Goal: Information Seeking & Learning: Learn about a topic

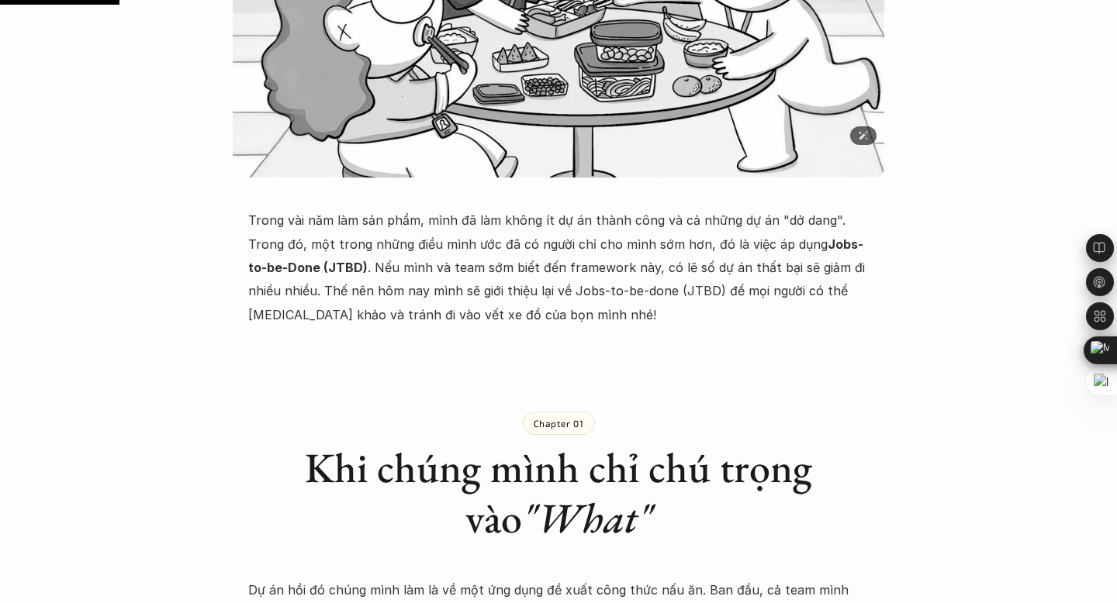
scroll to position [559, 0]
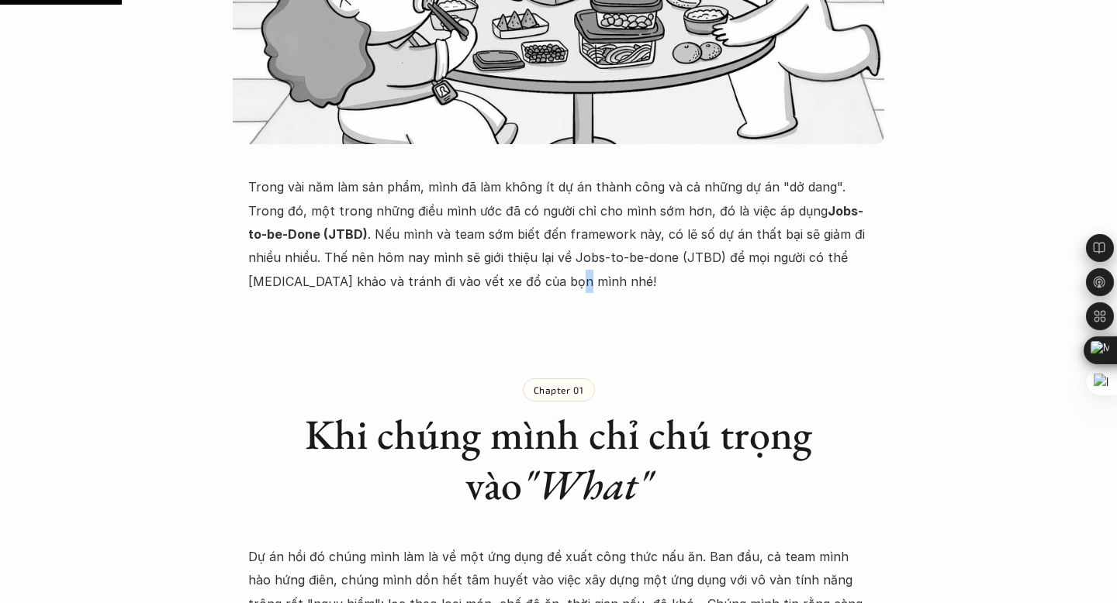
drag, startPoint x: 513, startPoint y: 293, endPoint x: 506, endPoint y: 275, distance: 19.9
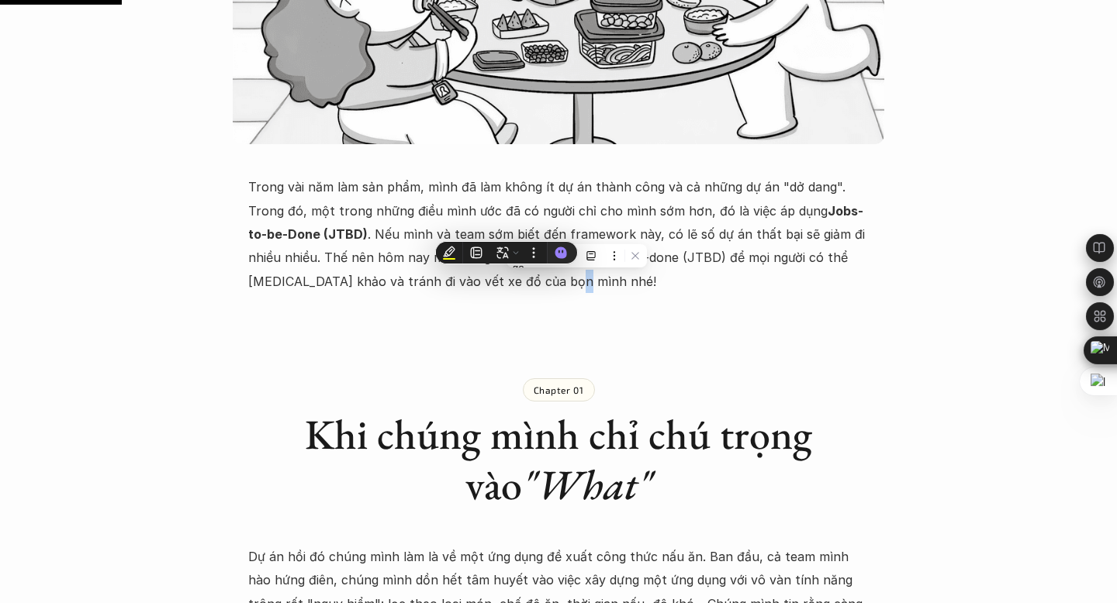
click at [520, 272] on p "Trong vài năm làm sản phẩm, mình đã làm không ít dự án thành công và cả những d…" at bounding box center [558, 234] width 620 height 118
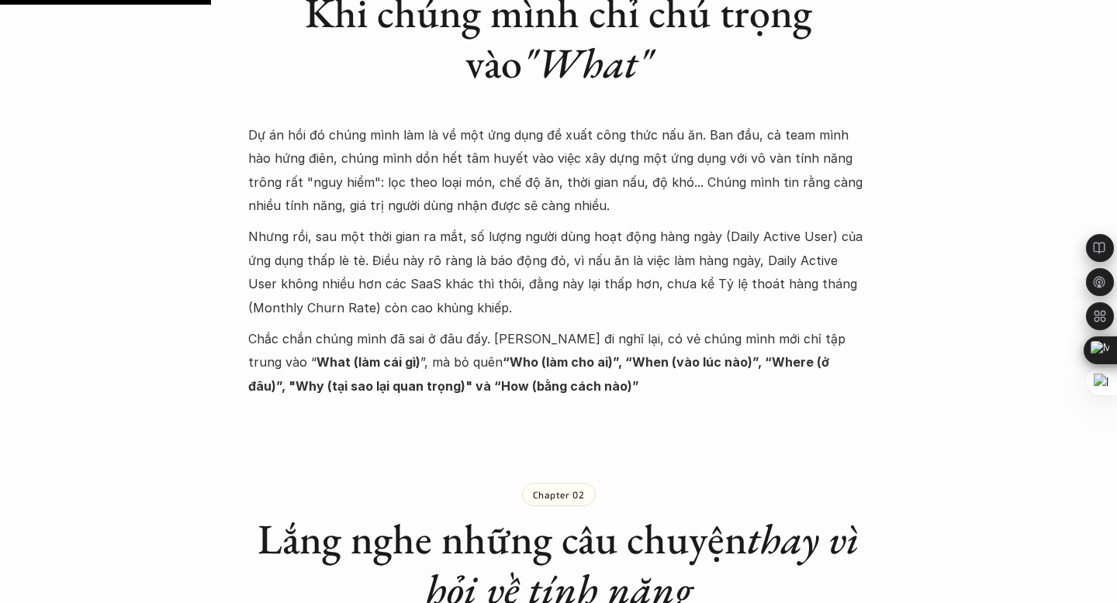
scroll to position [986, 0]
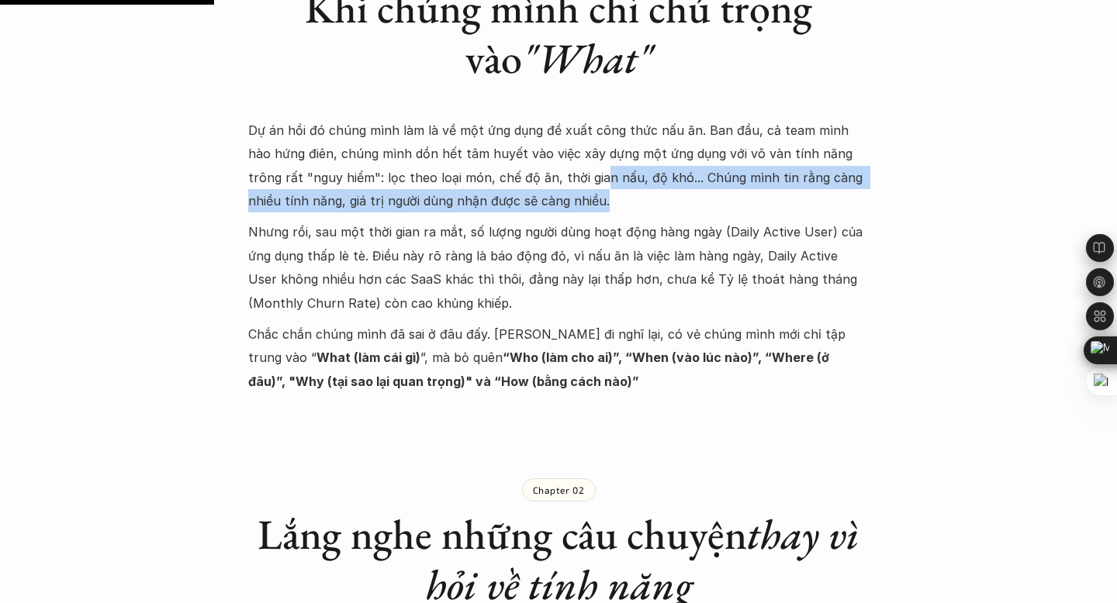
drag, startPoint x: 544, startPoint y: 201, endPoint x: 551, endPoint y: 192, distance: 11.2
click at [550, 191] on p "Dự án hồi đó chúng mình làm là về một ứng dụng đề xuất công thức nấu ăn. Ban đầ…" at bounding box center [558, 166] width 620 height 95
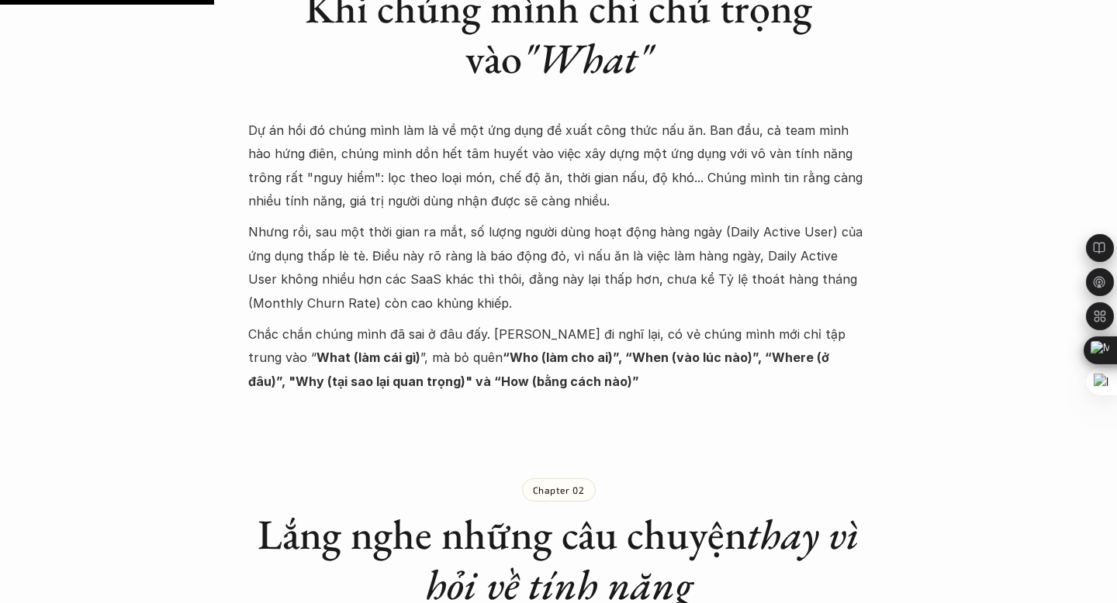
click at [551, 192] on p "Dự án hồi đó chúng mình làm là về một ứng dụng đề xuất công thức nấu ăn. Ban đầ…" at bounding box center [558, 166] width 620 height 95
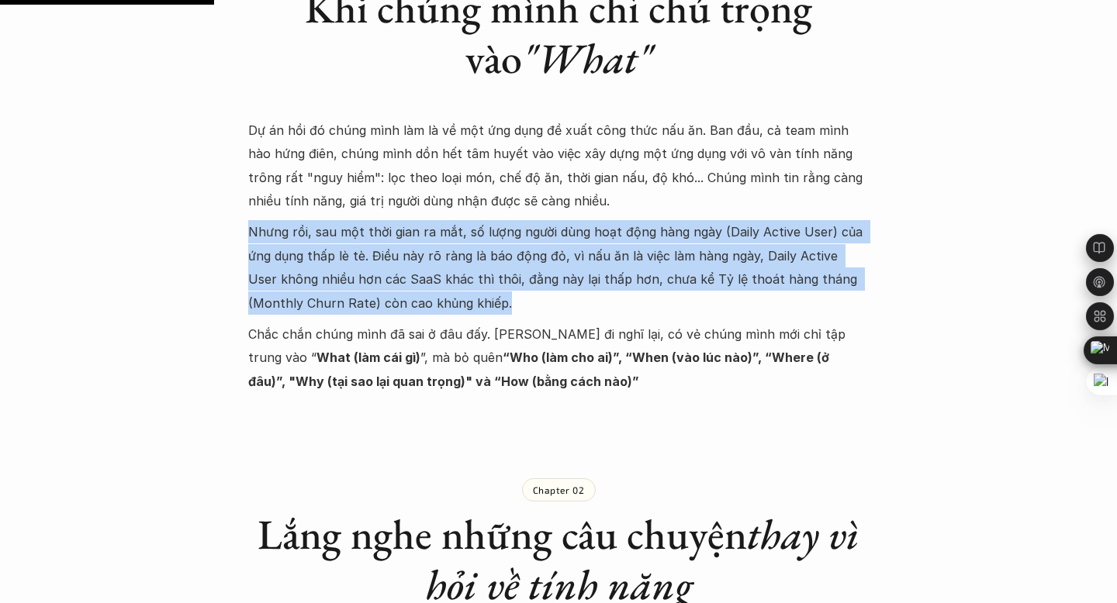
drag, startPoint x: 558, startPoint y: 211, endPoint x: 566, endPoint y: 302, distance: 91.8
click at [566, 302] on div "Dự án hồi đó chúng mình làm là về một ứng dụng đề xuất công thức nấu ăn. Ban đầ…" at bounding box center [558, 256] width 620 height 275
click at [564, 282] on p "Nhưng rồi, sau một thời gian ra mắt, số lượng người dùng hoạt động hàng ngày (D…" at bounding box center [558, 267] width 620 height 95
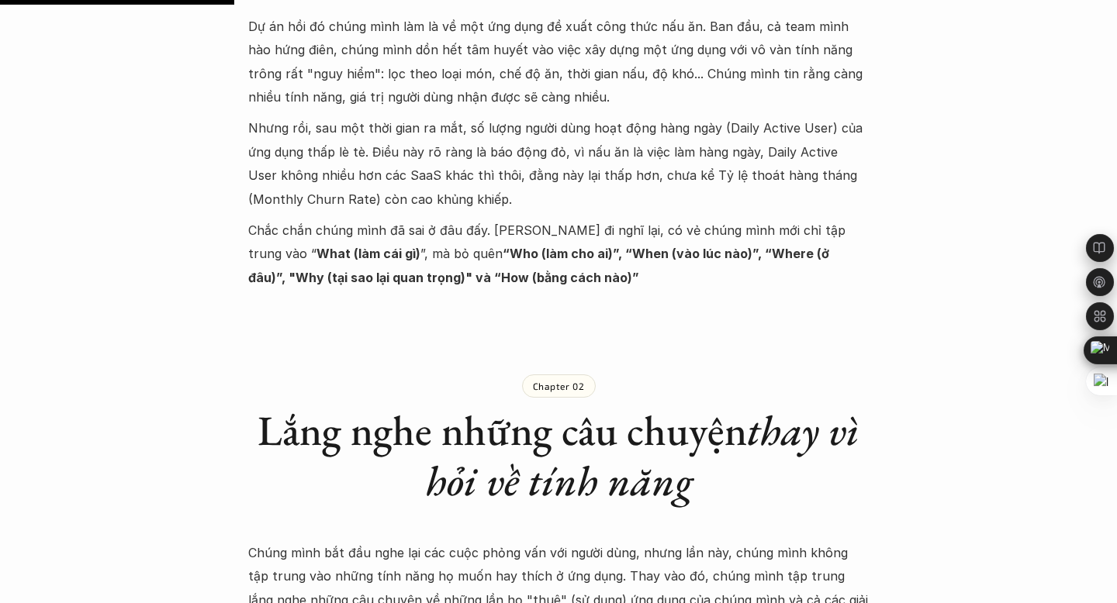
scroll to position [1092, 0]
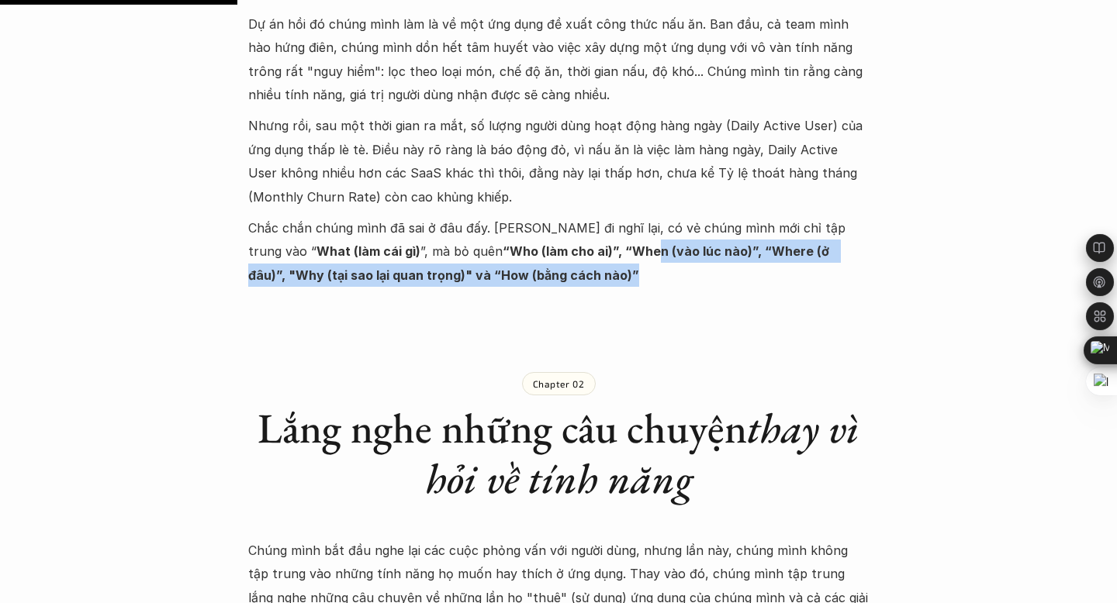
drag, startPoint x: 564, startPoint y: 283, endPoint x: 556, endPoint y: 255, distance: 29.0
click at [556, 255] on p "Chắc chắn chúng mình đã sai ở đâu đấy. Nghĩ đi nghĩ lại, có vẻ chúng mình mới c…" at bounding box center [558, 251] width 620 height 71
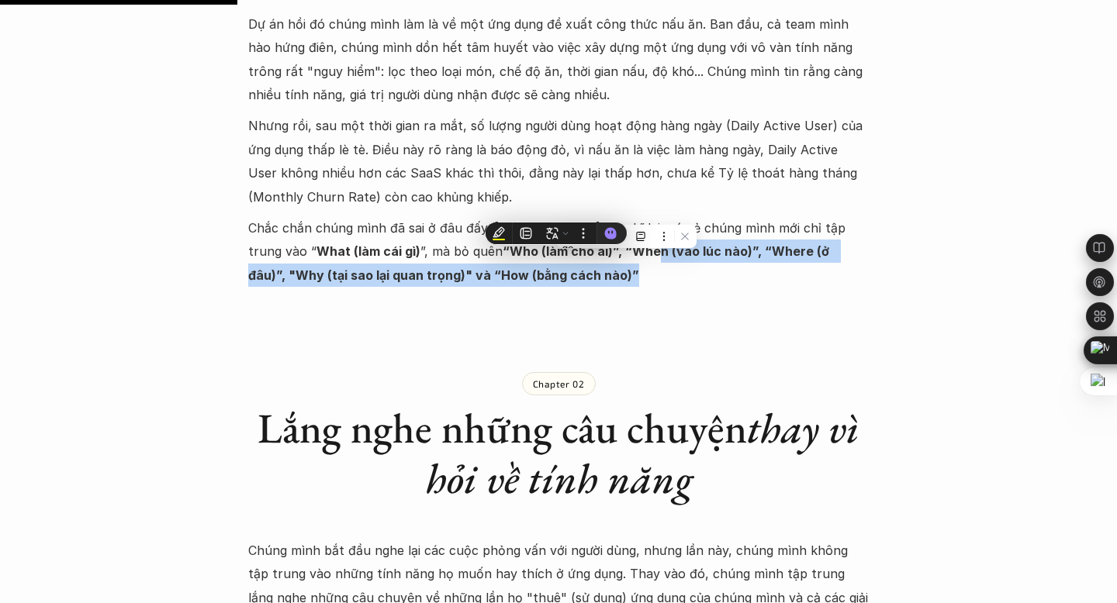
click at [604, 171] on p "Nhưng rồi, sau một thời gian ra mắt, số lượng người dùng hoạt động hàng ngày (D…" at bounding box center [558, 161] width 620 height 95
